Goal: Navigation & Orientation: Find specific page/section

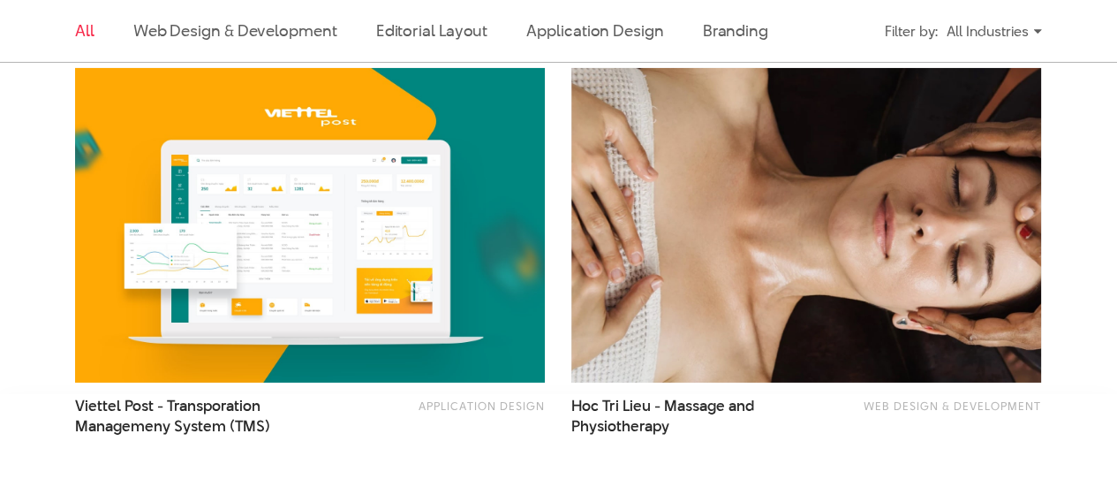
scroll to position [3002, 0]
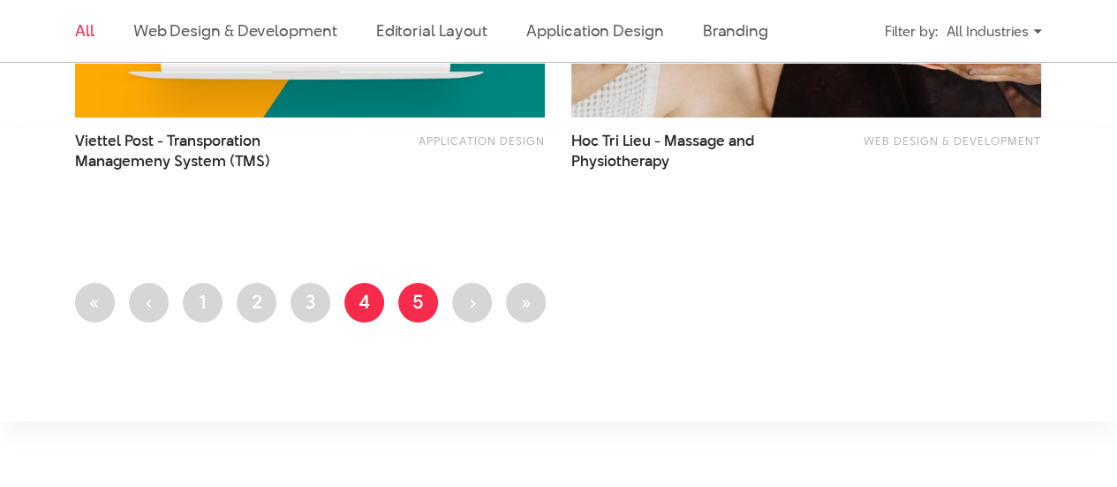
click at [429, 310] on link "Page 5" at bounding box center [418, 303] width 40 height 40
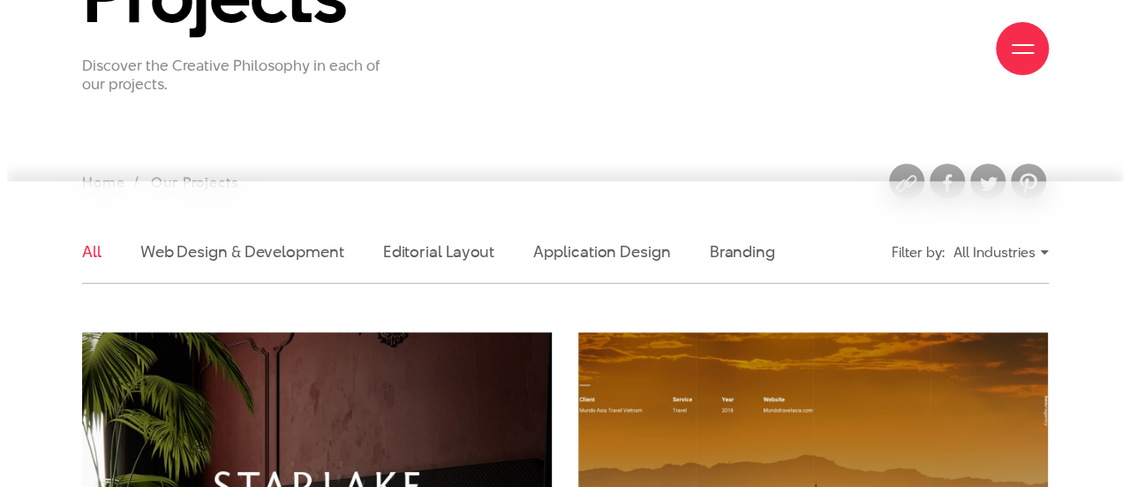
scroll to position [530, 0]
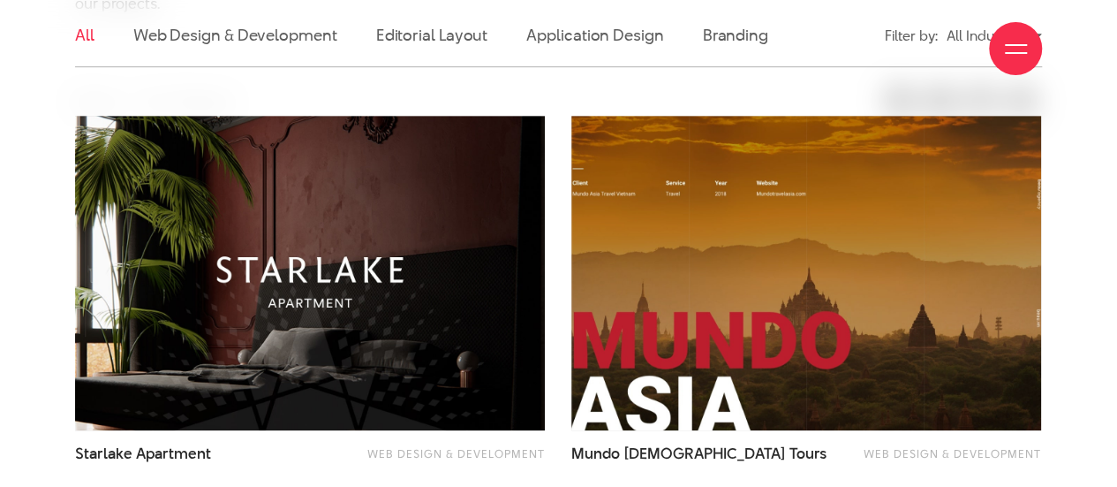
click at [413, 33] on div "About Our Projects Services Insight Contact Us" at bounding box center [558, 48] width 967 height 97
click at [445, 36] on div "About Our Projects Services Insight Contact Us" at bounding box center [558, 48] width 967 height 97
click at [249, 40] on div "About Our Projects Services Insight Contact Us" at bounding box center [558, 48] width 967 height 97
click at [648, 27] on div "About Our Projects Services Insight Contact Us" at bounding box center [558, 48] width 967 height 97
click at [699, 23] on div "About Our Projects Services Insight Contact Us" at bounding box center [558, 48] width 967 height 97
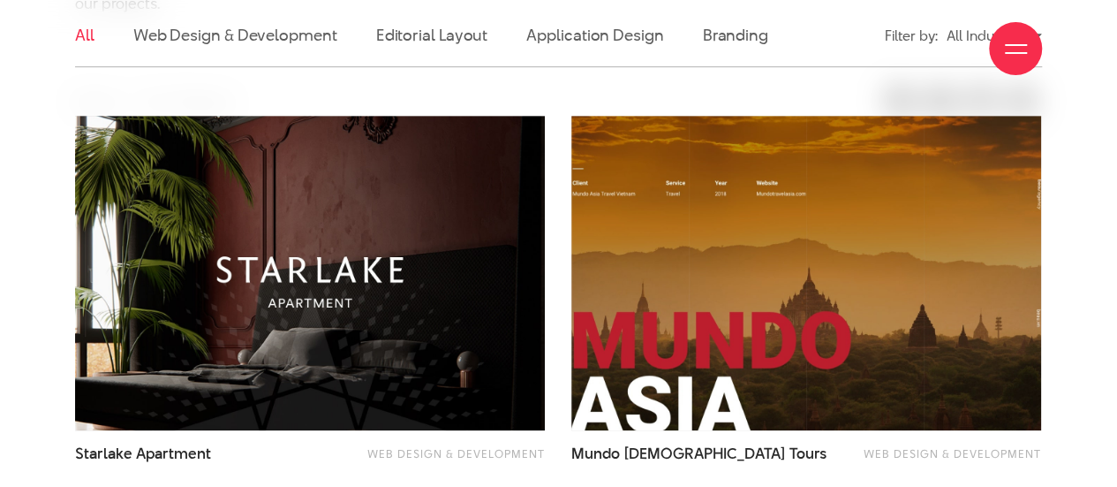
click at [1008, 49] on div at bounding box center [1016, 49] width 22 height 22
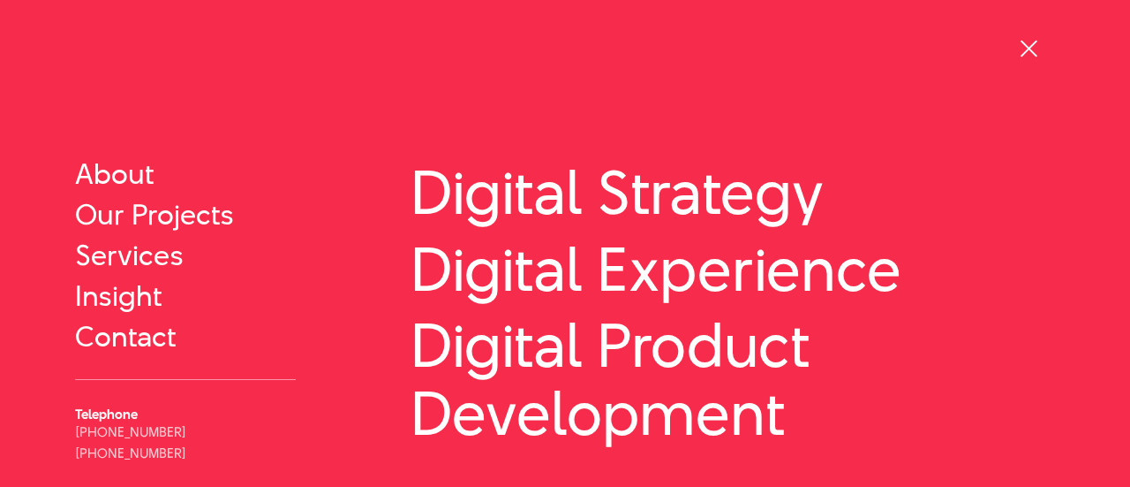
scroll to position [49, 0]
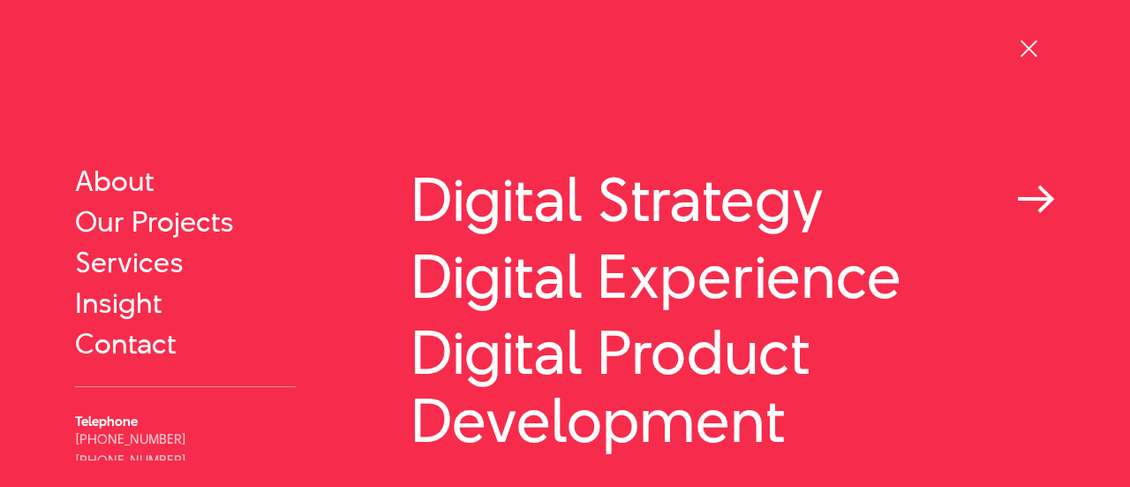
click at [698, 206] on link "Digital Strategy" at bounding box center [733, 199] width 645 height 68
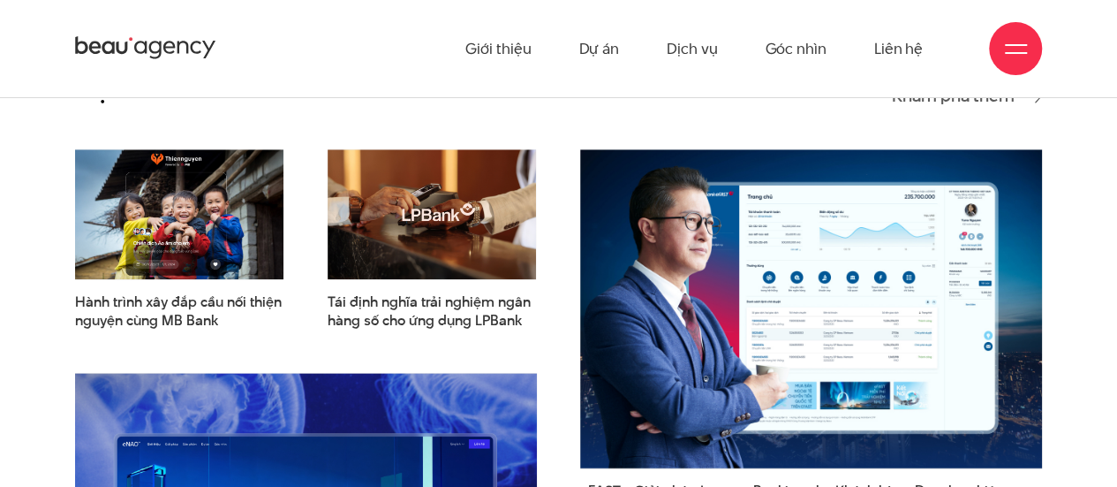
scroll to position [4238, 0]
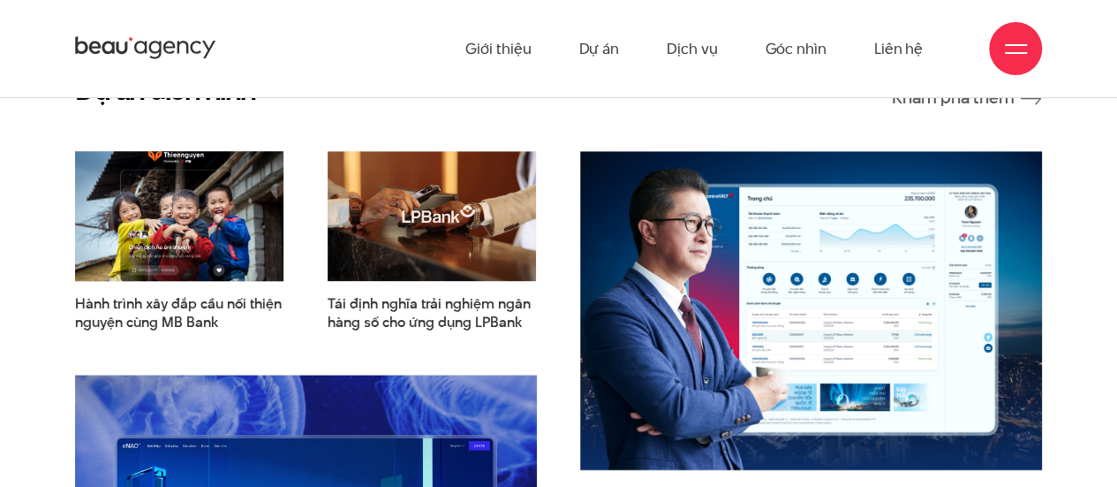
click at [198, 190] on img at bounding box center [179, 216] width 230 height 142
